Goal: Task Accomplishment & Management: Manage account settings

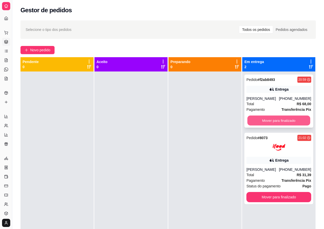
click at [267, 117] on button "Mover para finalizado" at bounding box center [278, 121] width 63 height 10
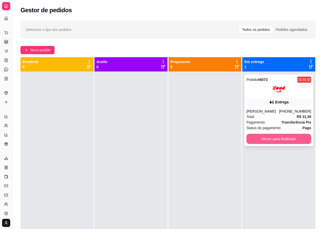
click at [283, 138] on button "Mover para finalizado" at bounding box center [278, 139] width 65 height 10
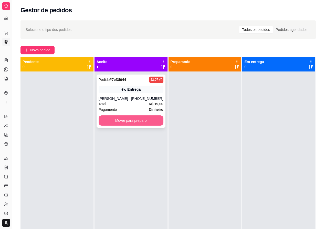
click at [120, 120] on button "Mover para preparo" at bounding box center [130, 121] width 65 height 10
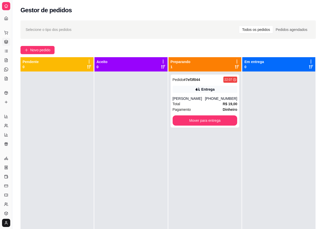
click at [120, 119] on div at bounding box center [130, 186] width 73 height 229
click at [202, 117] on button "Mover para entrega" at bounding box center [204, 121] width 65 height 10
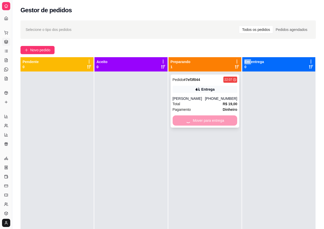
click at [202, 117] on div "Mover para entrega" at bounding box center [204, 121] width 65 height 10
click at [208, 118] on button "Mover para entrega" at bounding box center [204, 121] width 63 height 10
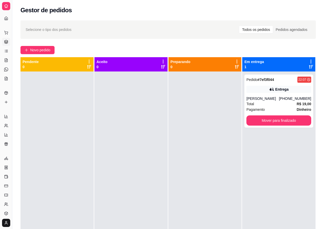
click at [60, 165] on div at bounding box center [56, 186] width 73 height 229
click at [34, 51] on span "Novo pedido" at bounding box center [40, 50] width 20 height 6
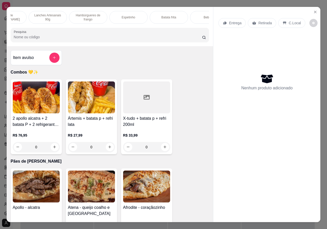
scroll to position [0, 82]
click at [197, 14] on div "Bebidas" at bounding box center [190, 17] width 38 height 13
click at [197, 14] on div "Combos 💛✨ Pães de alho gourmet Lanches Artesanais 90g Hambúrgueres de frango Es…" at bounding box center [110, 26] width 207 height 39
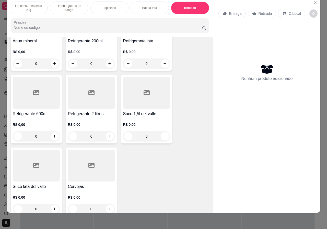
scroll to position [961, 0]
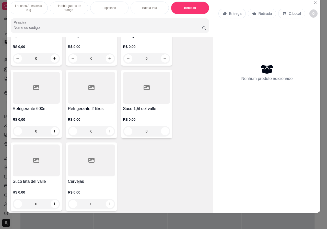
click at [51, 185] on div "R$ 0,00 0" at bounding box center [36, 197] width 47 height 25
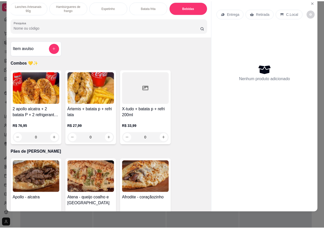
scroll to position [0, 0]
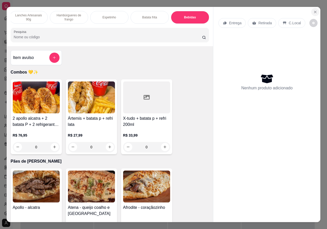
click at [314, 10] on icon "Close" at bounding box center [316, 12] width 4 height 4
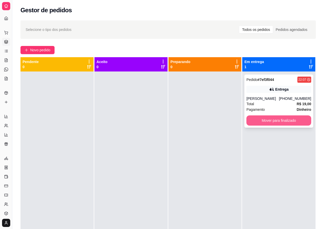
click at [281, 118] on button "Mover para finalizado" at bounding box center [278, 121] width 65 height 10
